Goal: Find contact information: Find contact information

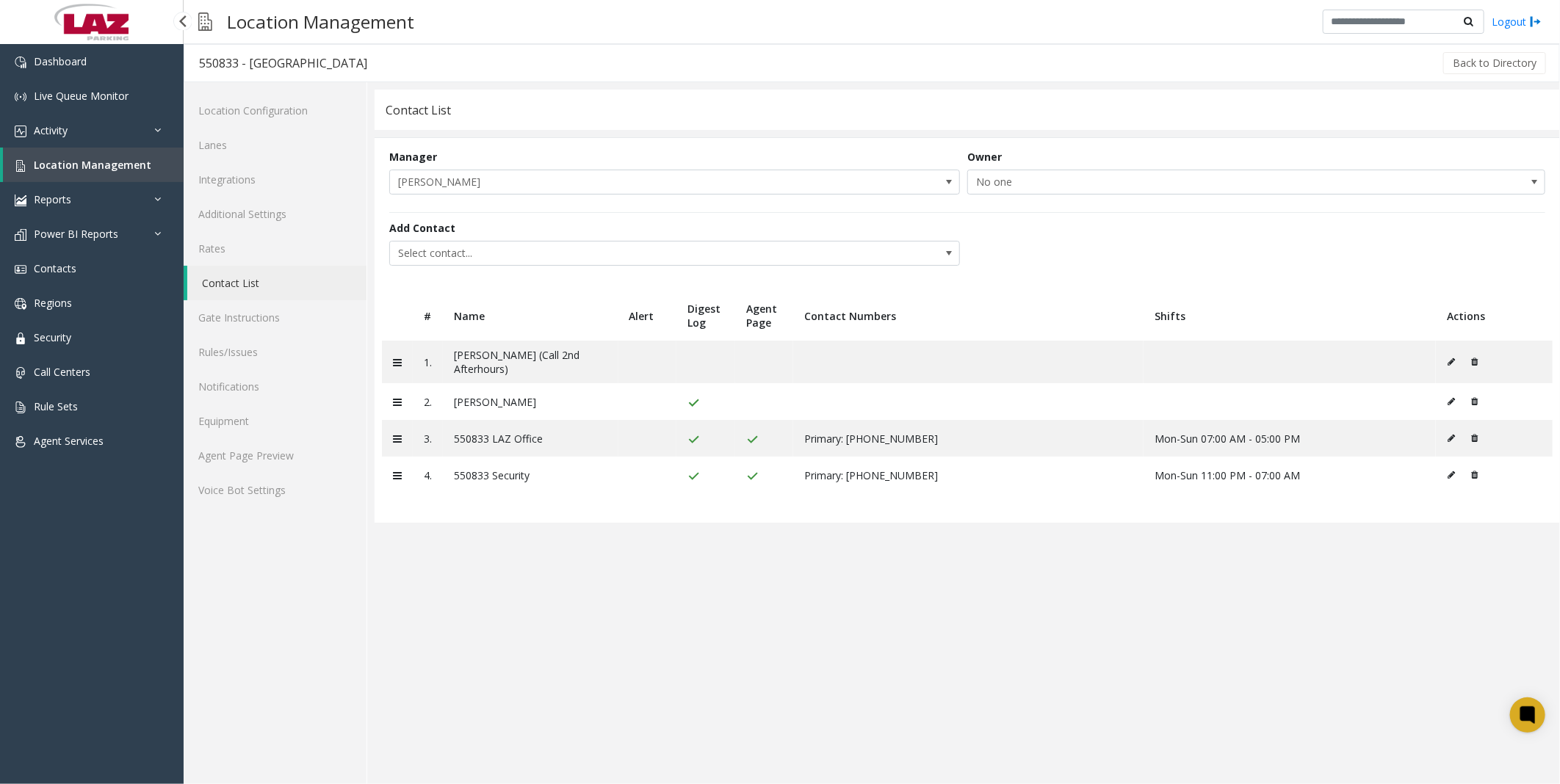
click at [54, 160] on span "Location Management" at bounding box center [92, 165] width 117 height 14
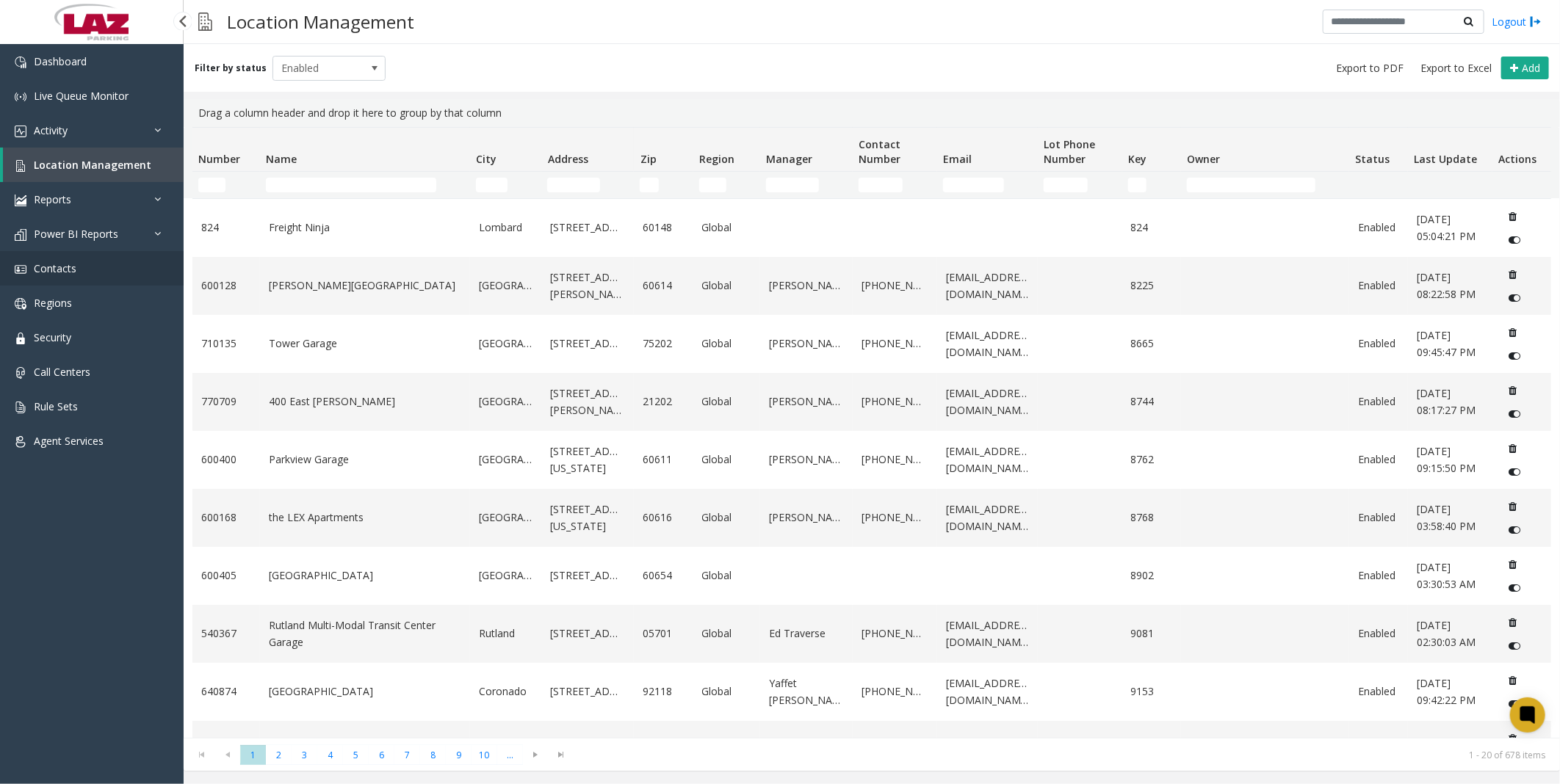
click at [52, 265] on span "Contacts" at bounding box center [55, 268] width 43 height 14
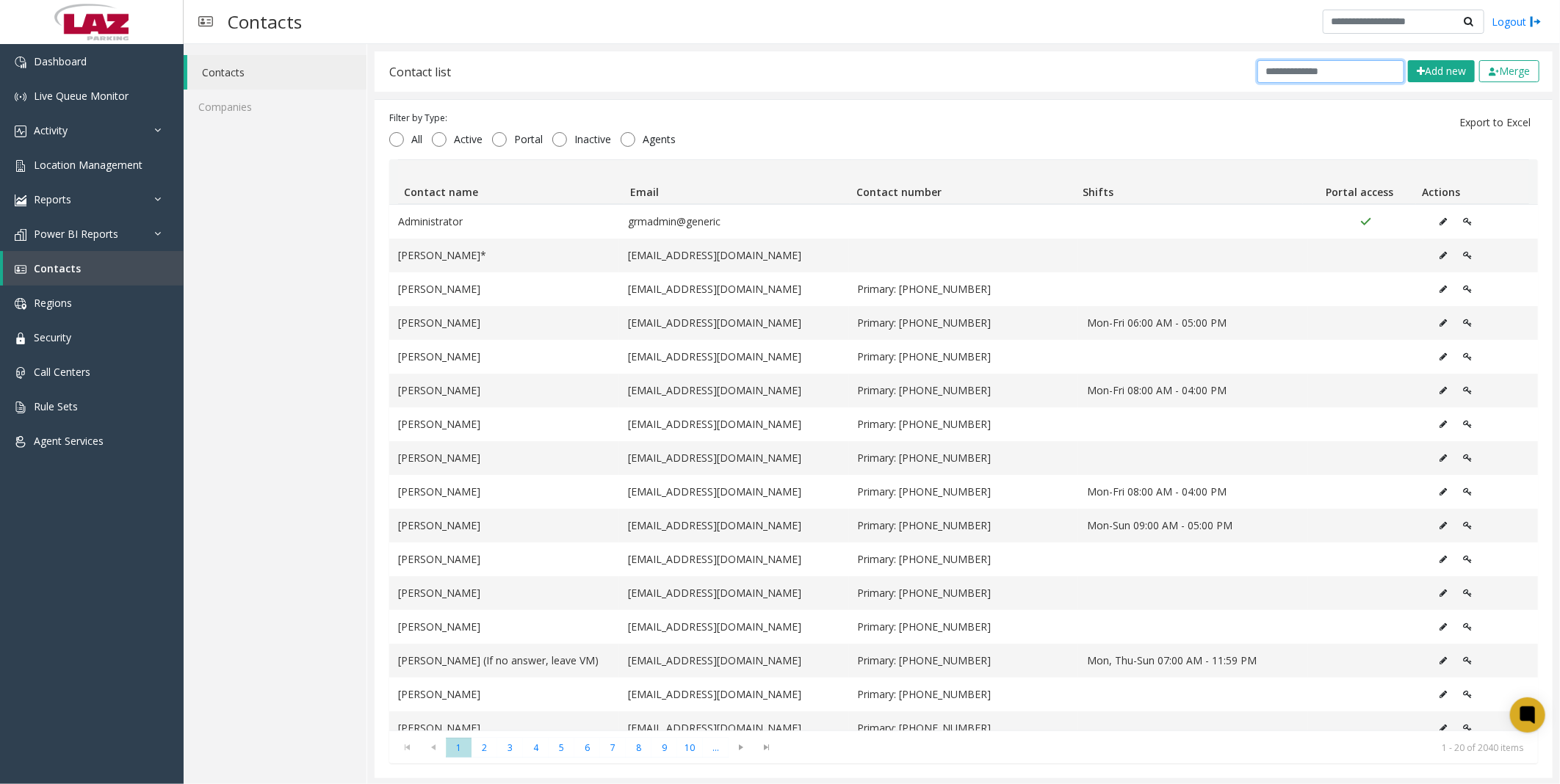
click at [1312, 68] on input "text" at bounding box center [1331, 71] width 147 height 22
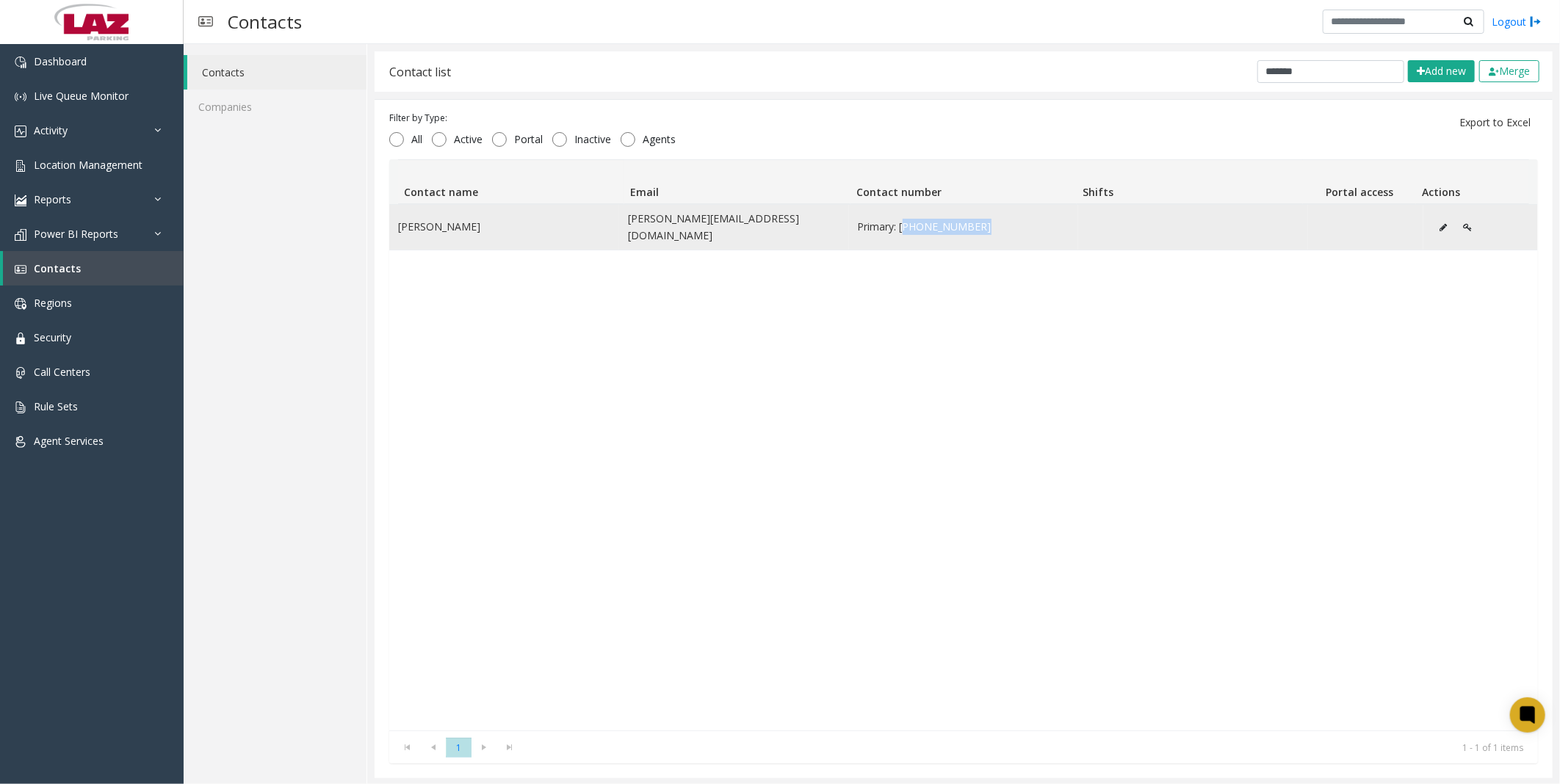
drag, startPoint x: 963, startPoint y: 222, endPoint x: 892, endPoint y: 221, distance: 71.0
click at [892, 221] on span "Primary: [PHONE_NUMBER]" at bounding box center [963, 227] width 212 height 16
copy span "[PHONE_NUMBER]"
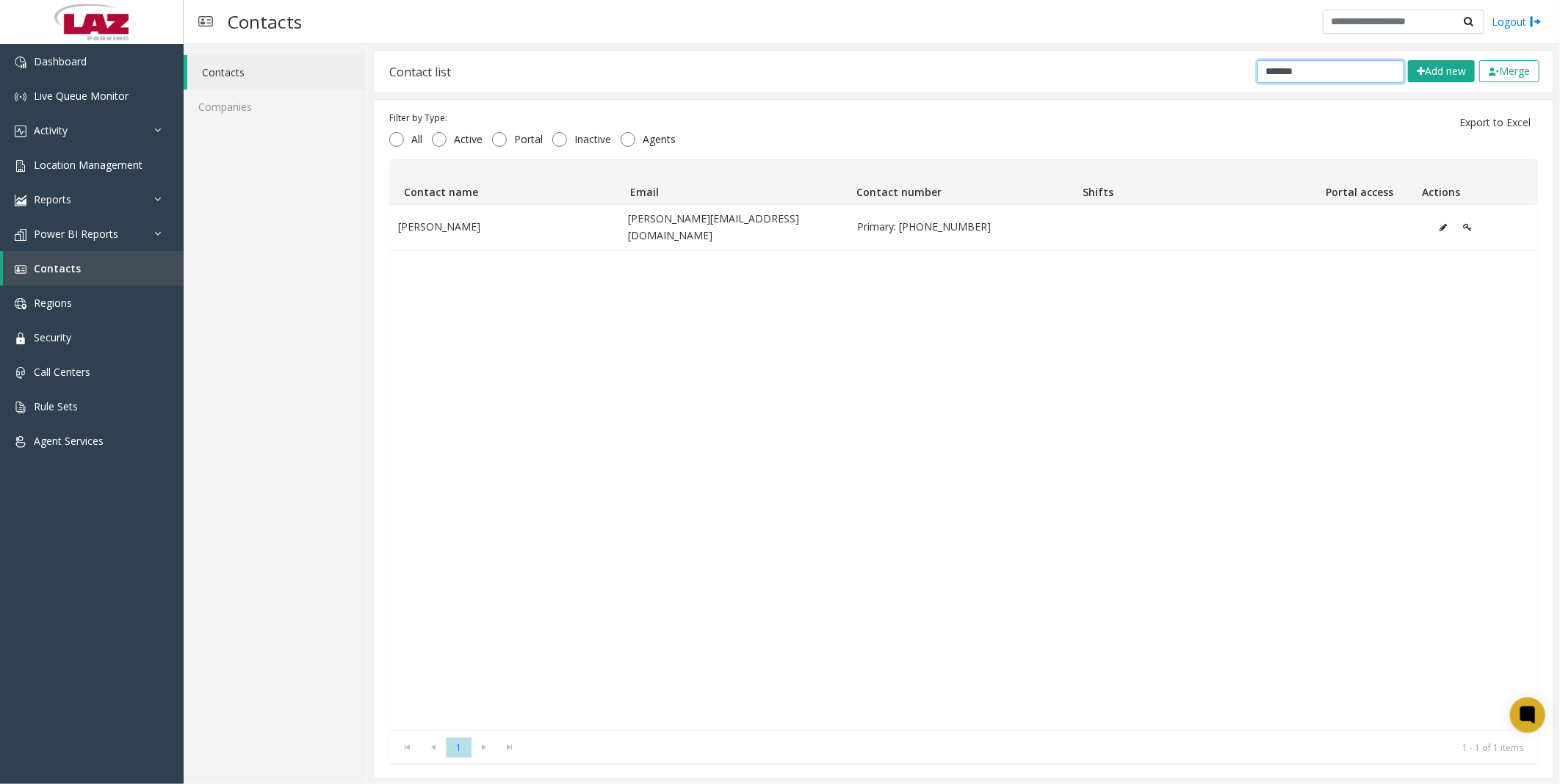
drag, startPoint x: 1315, startPoint y: 73, endPoint x: 1179, endPoint y: 76, distance: 136.0
click at [1179, 76] on div "Contact list ******* Add new Merge" at bounding box center [963, 71] width 1178 height 40
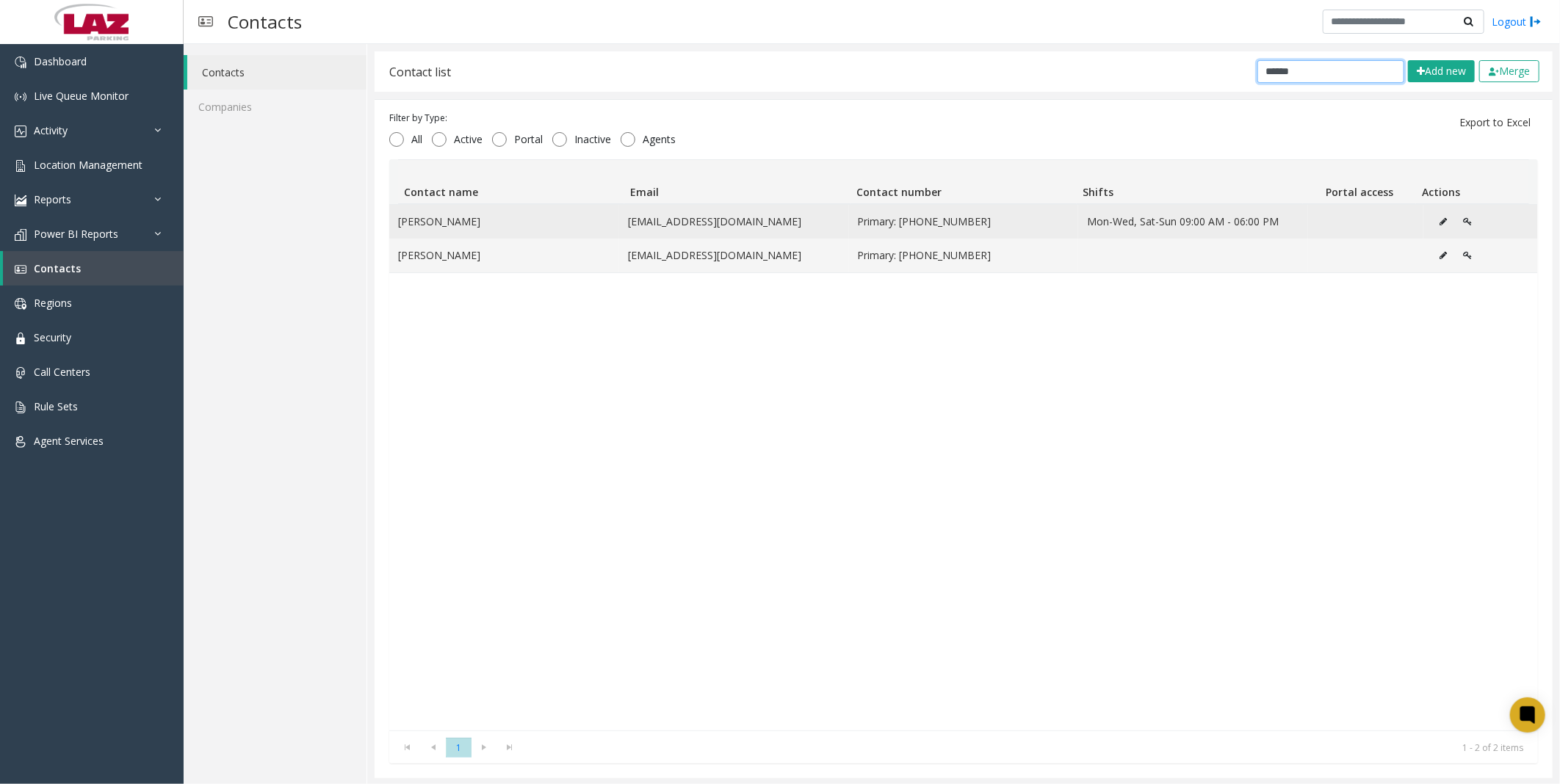
type input "******"
drag, startPoint x: 968, startPoint y: 215, endPoint x: 891, endPoint y: 217, distance: 77.0
click at [891, 217] on span "Primary: [PHONE_NUMBER]" at bounding box center [963, 222] width 212 height 16
copy span "[PHONE_NUMBER]"
